Goal: Navigation & Orientation: Find specific page/section

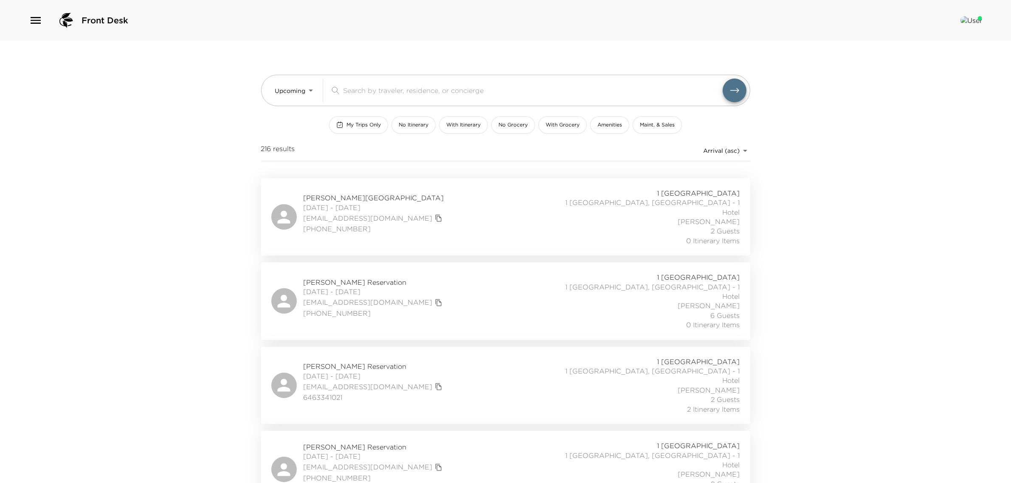
click at [324, 197] on span "[PERSON_NAME][GEOGRAPHIC_DATA]" at bounding box center [374, 197] width 141 height 9
